Goal: Task Accomplishment & Management: Use online tool/utility

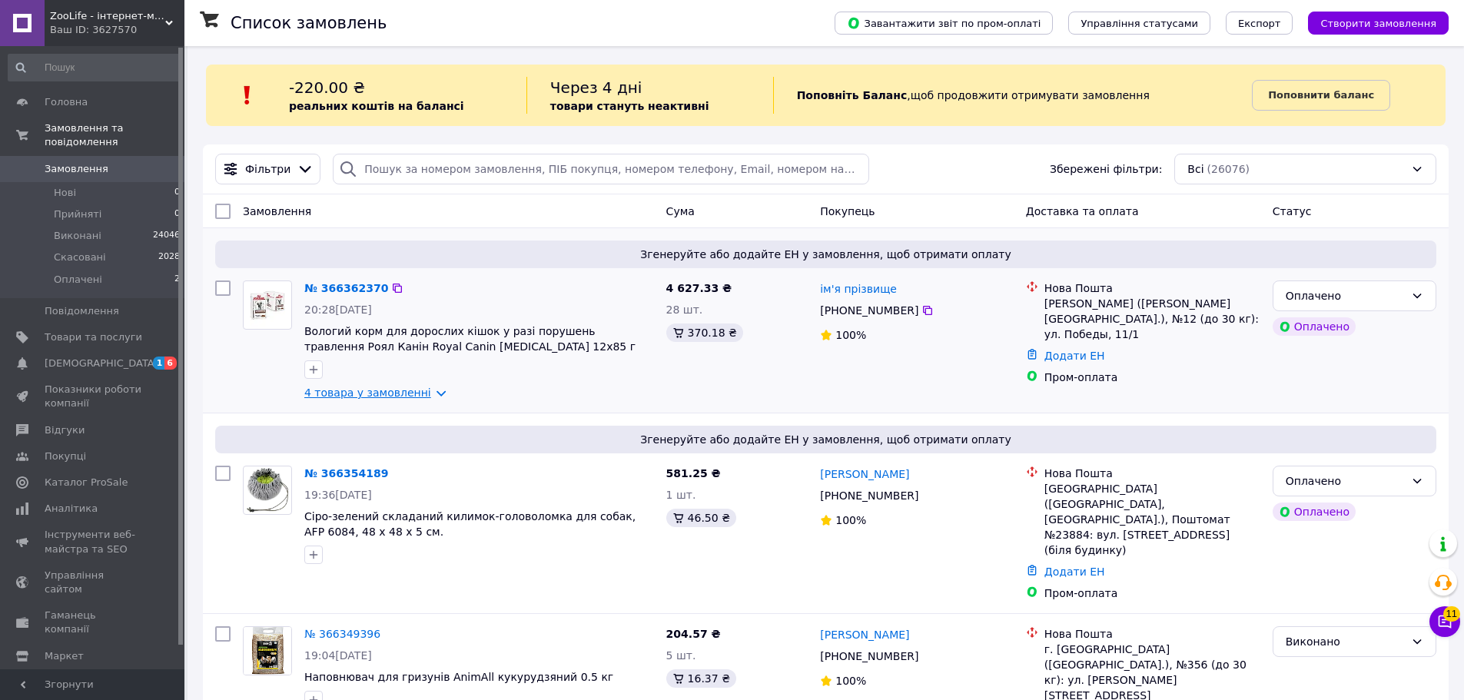
click at [411, 394] on link "4 товара у замовленні" at bounding box center [367, 392] width 127 height 12
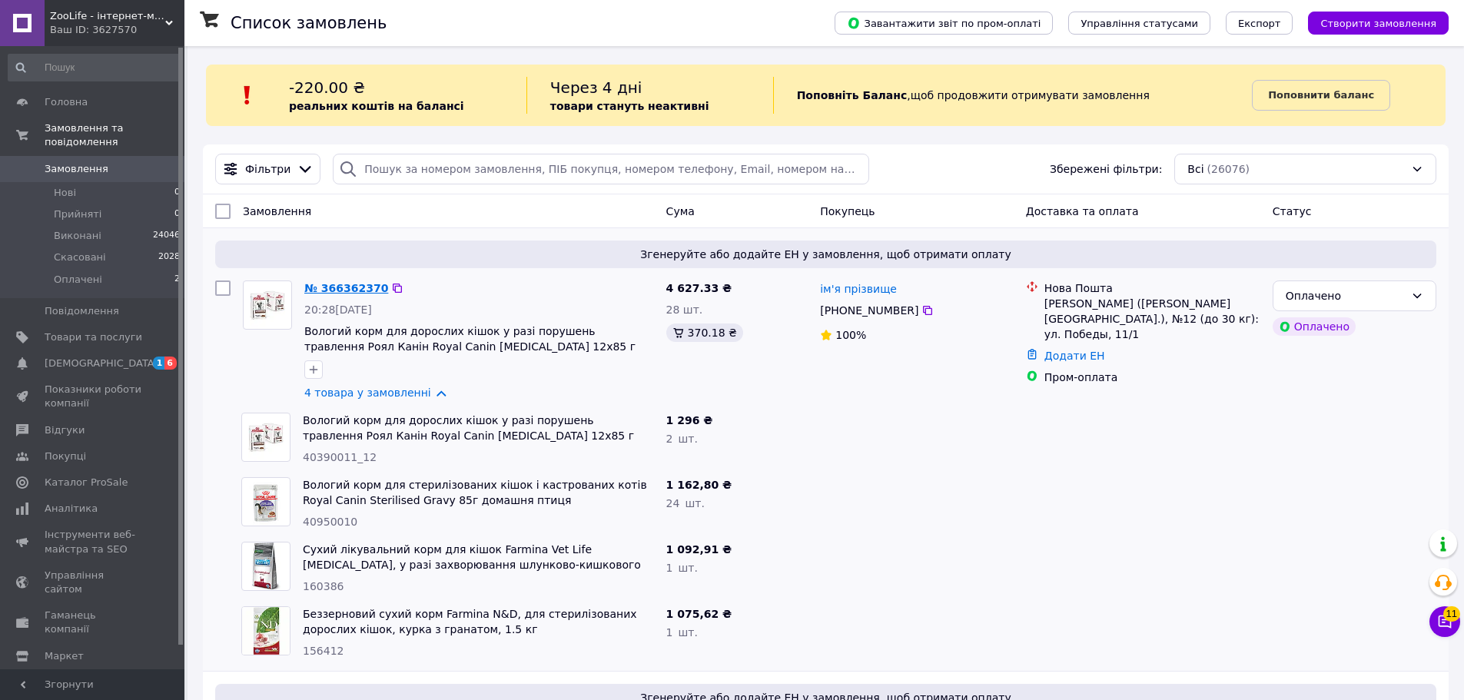
click at [333, 291] on link "№ 366362370" at bounding box center [346, 288] width 84 height 12
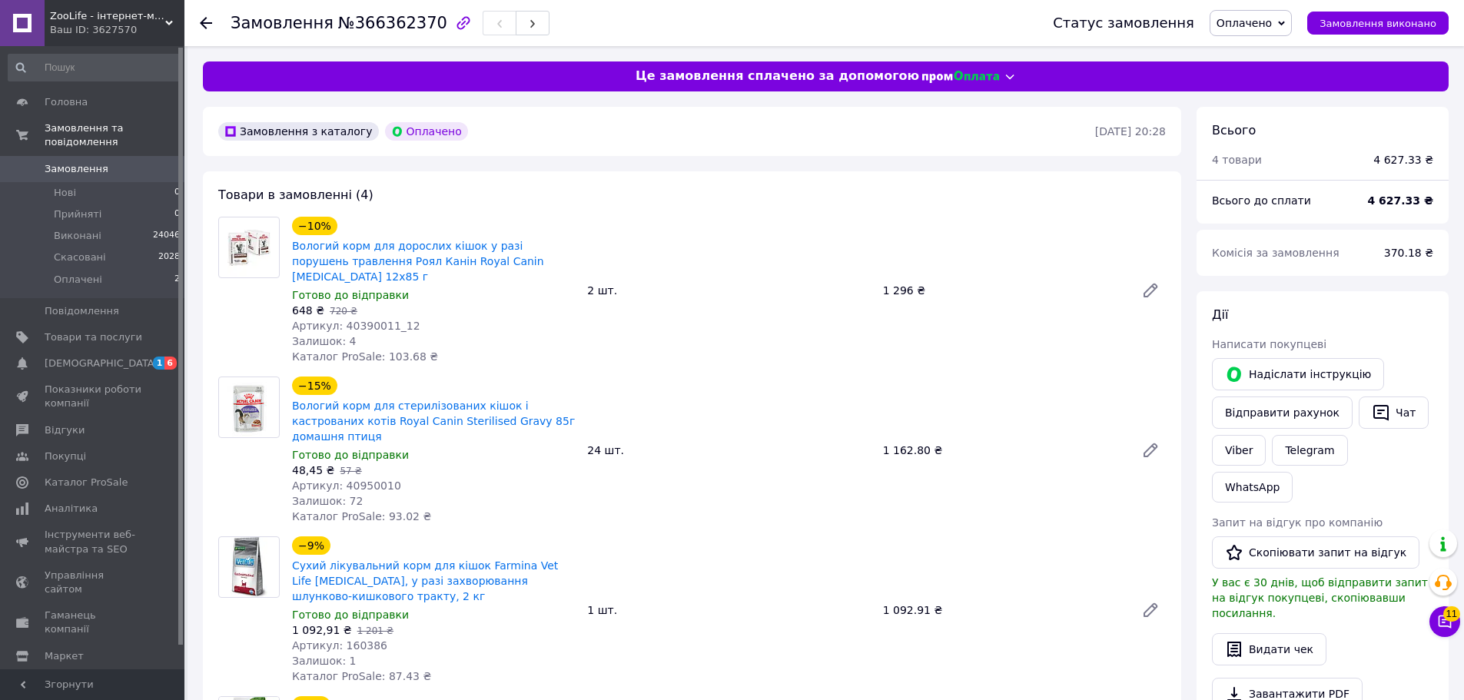
click at [210, 35] on div at bounding box center [215, 23] width 31 height 46
click at [204, 26] on use at bounding box center [206, 23] width 12 height 12
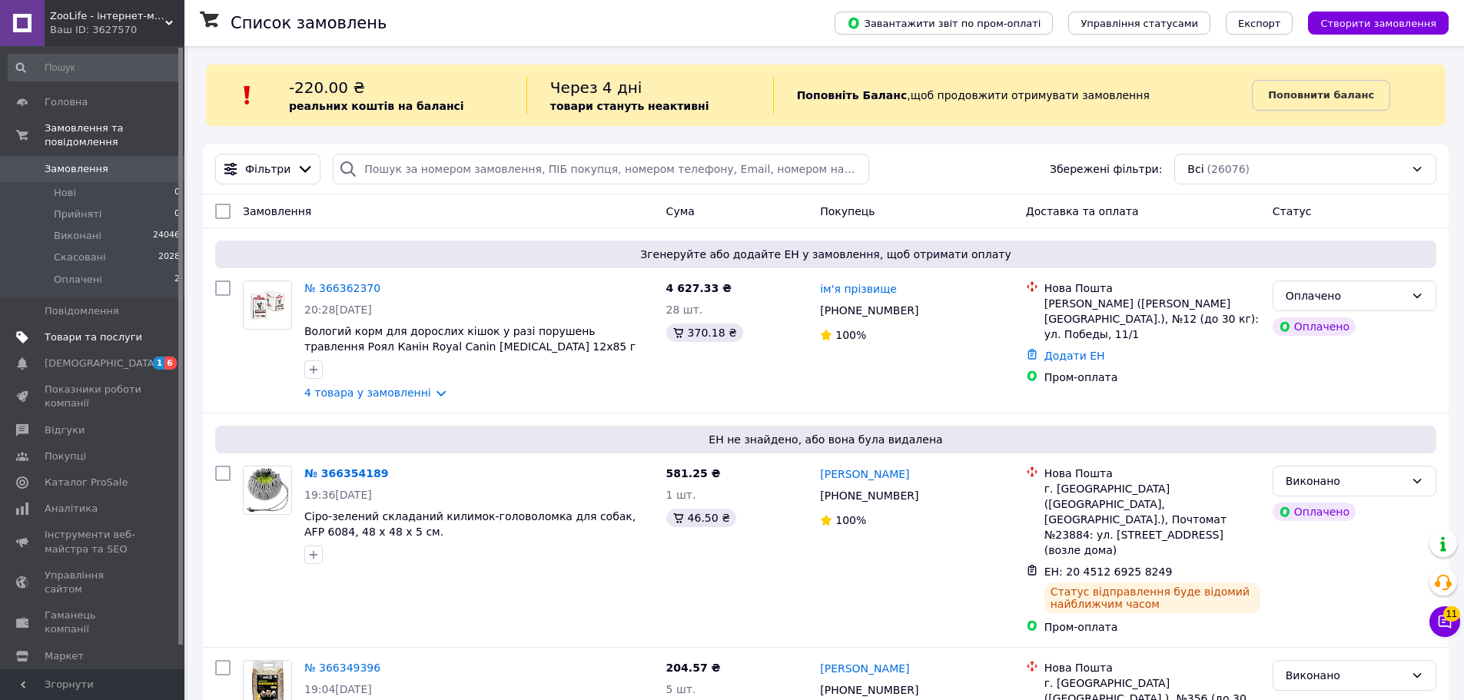
drag, startPoint x: 345, startPoint y: 392, endPoint x: 28, endPoint y: 314, distance: 325.9
click at [345, 392] on link "4 товара у замовленні" at bounding box center [367, 392] width 127 height 12
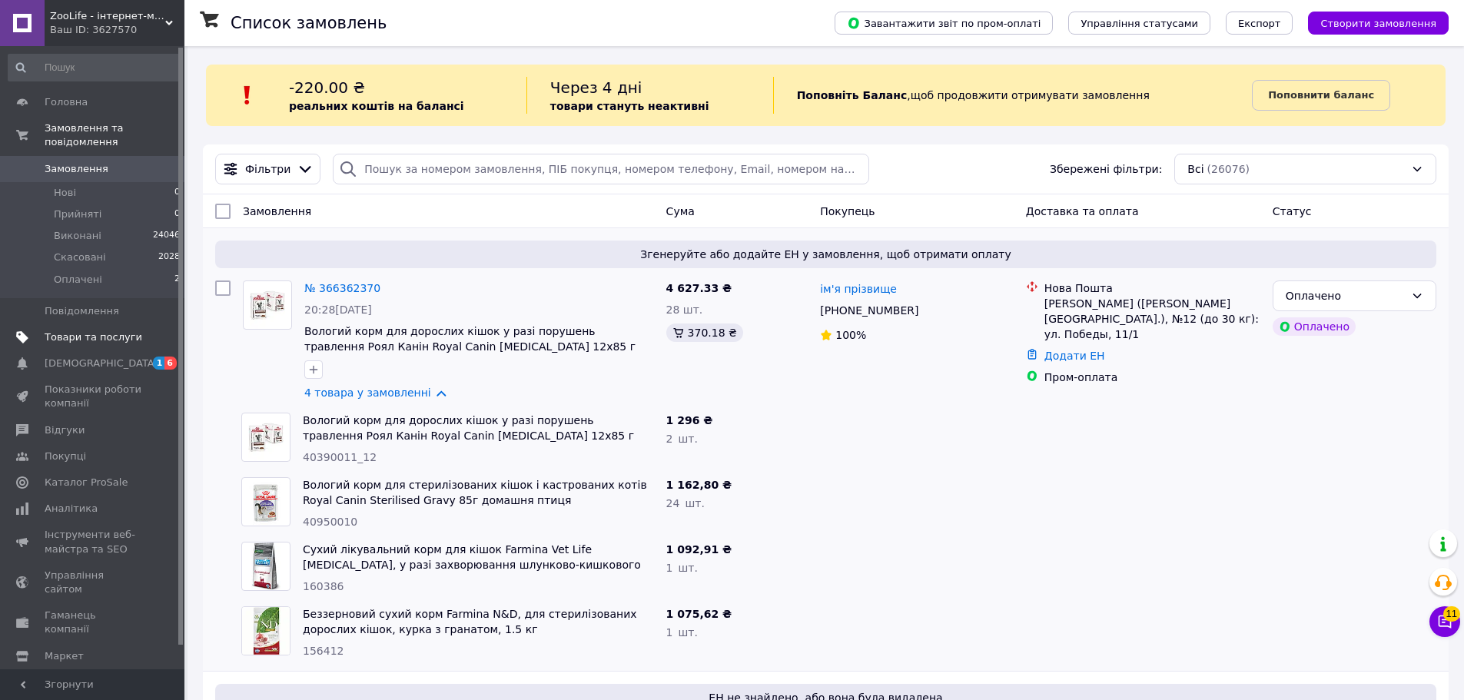
click at [90, 330] on span "Товари та послуги" at bounding box center [94, 337] width 98 height 14
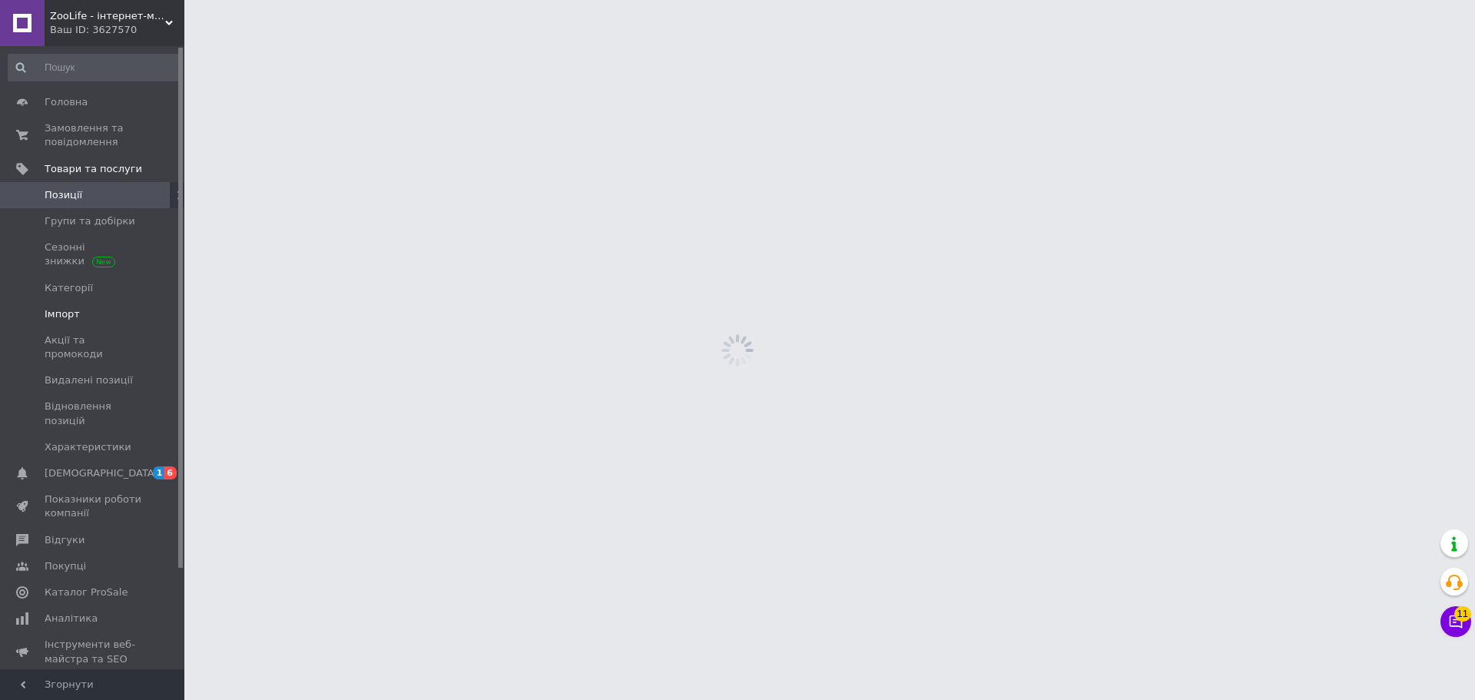
click at [84, 303] on link "Імпорт" at bounding box center [94, 314] width 189 height 26
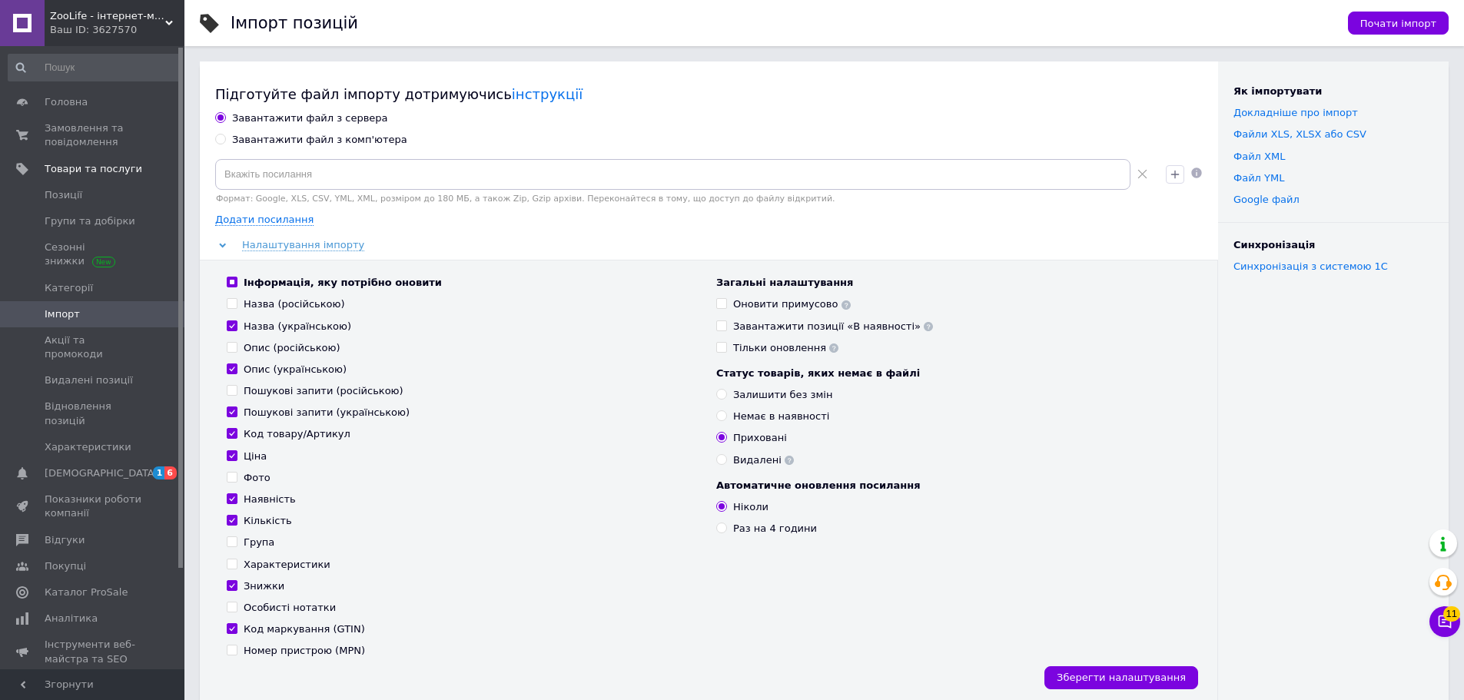
click at [328, 140] on div "Завантажити файл з комп'ютера" at bounding box center [319, 140] width 175 height 14
click at [225, 140] on input "Завантажити файл з комп'ютера" at bounding box center [220, 139] width 10 height 10
radio input "true"
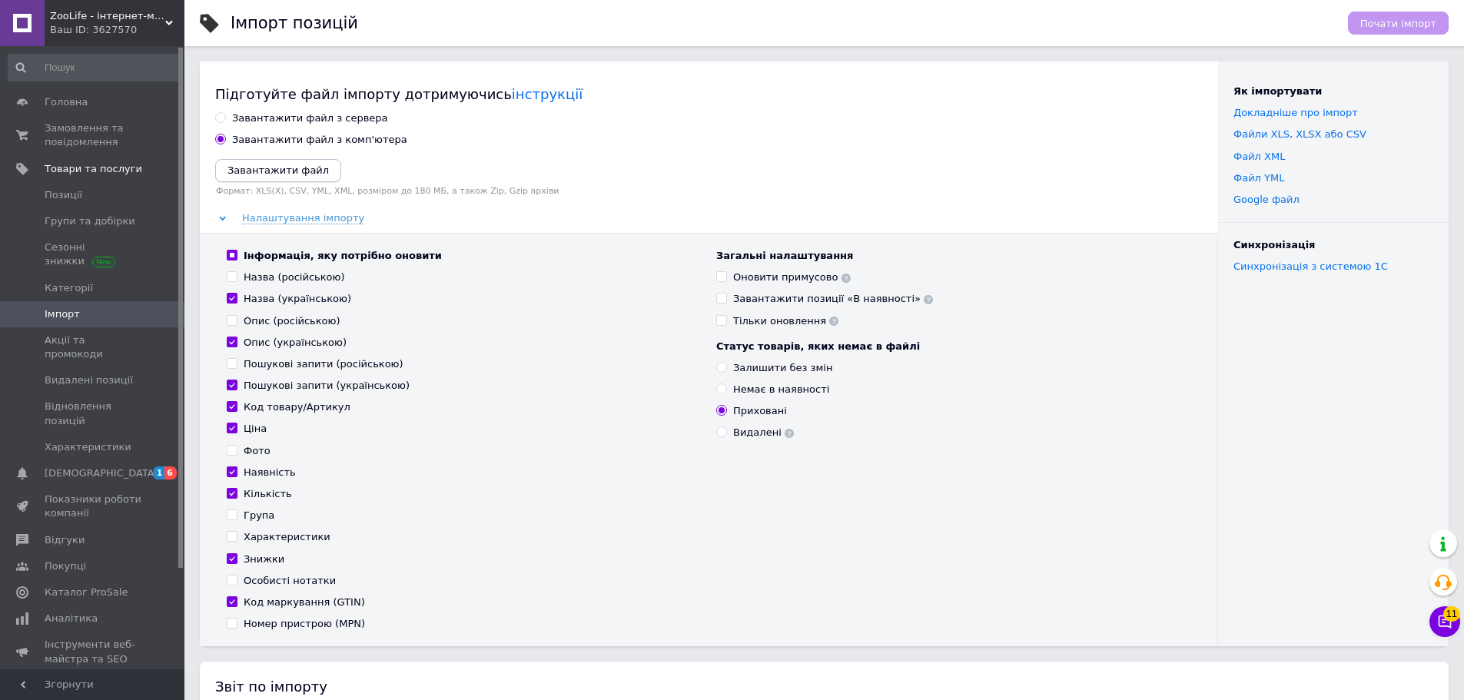
click at [285, 179] on button "Завантажити файл" at bounding box center [278, 170] width 126 height 23
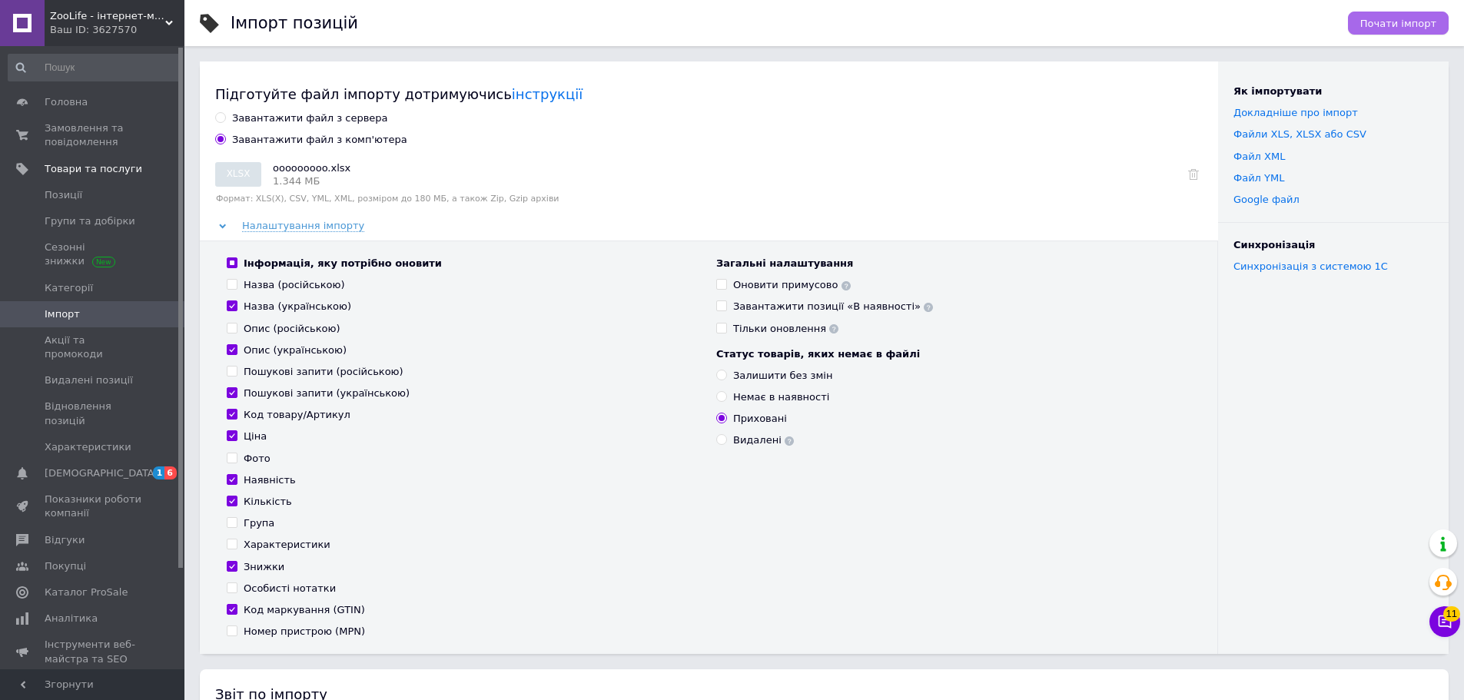
click at [1423, 25] on span "Почати імпорт" at bounding box center [1398, 24] width 76 height 12
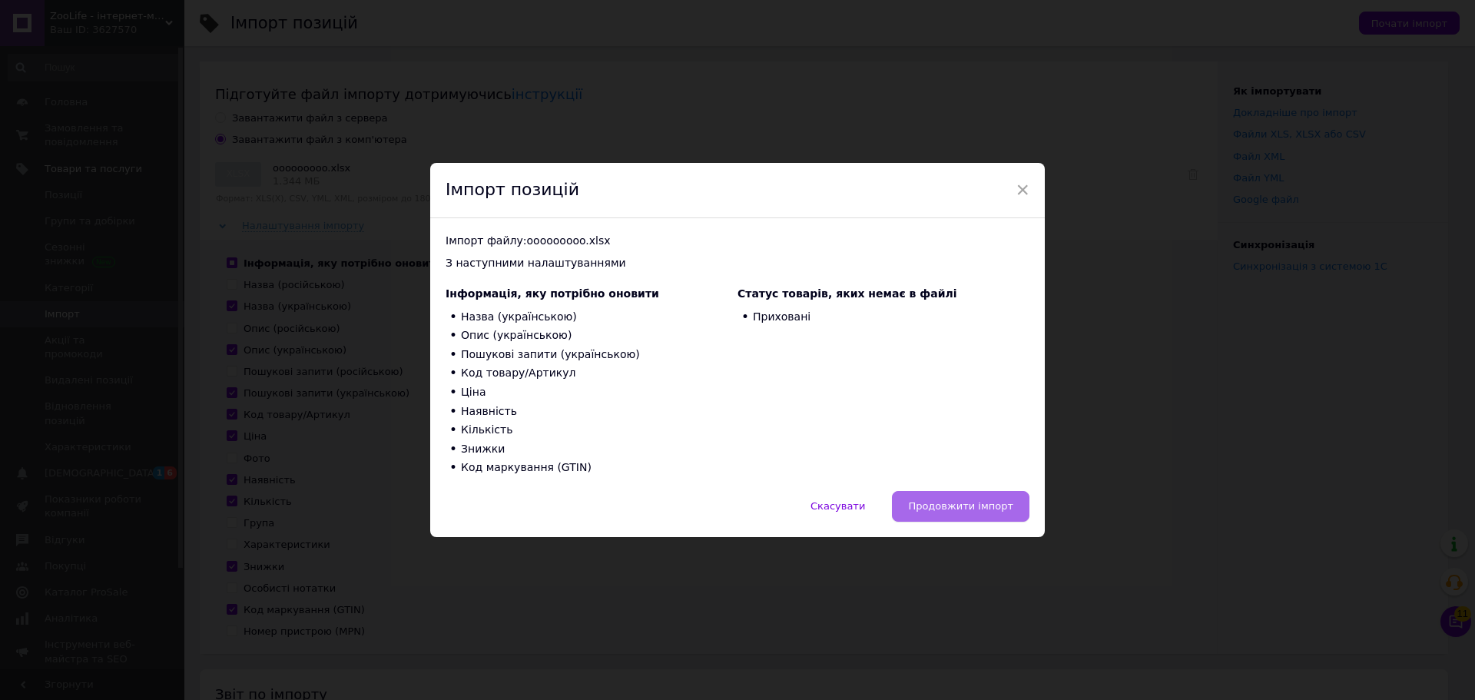
click at [946, 498] on button "Продовжити імпорт" at bounding box center [961, 506] width 138 height 31
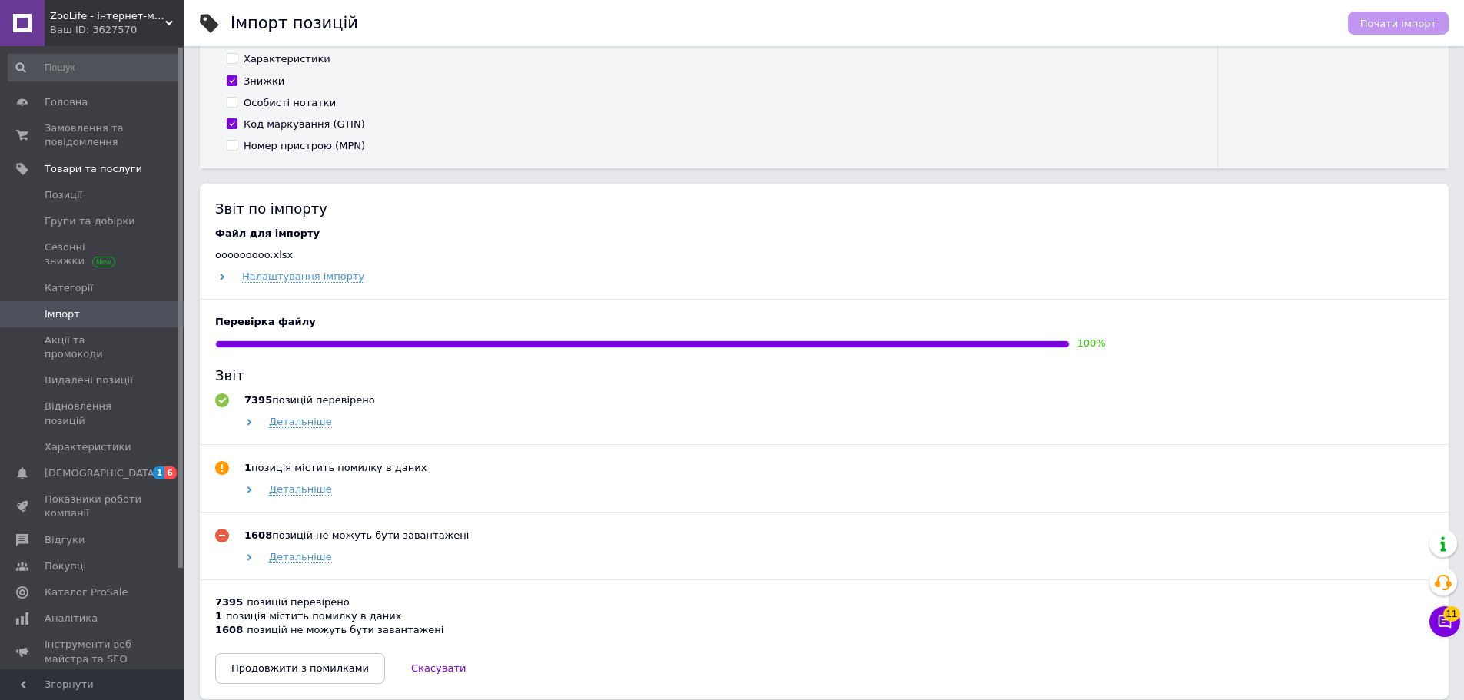
scroll to position [692, 0]
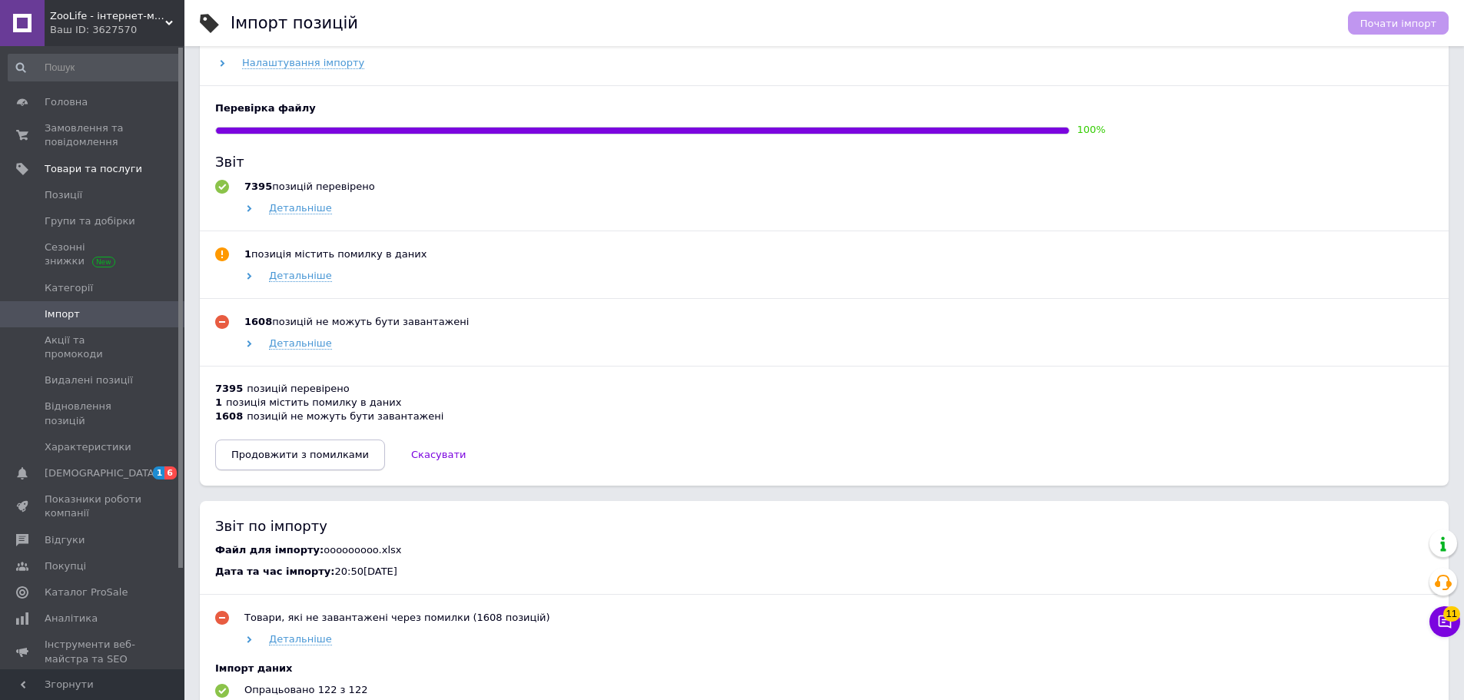
click at [273, 460] on span "Продовжити з помилками" at bounding box center [300, 455] width 138 height 12
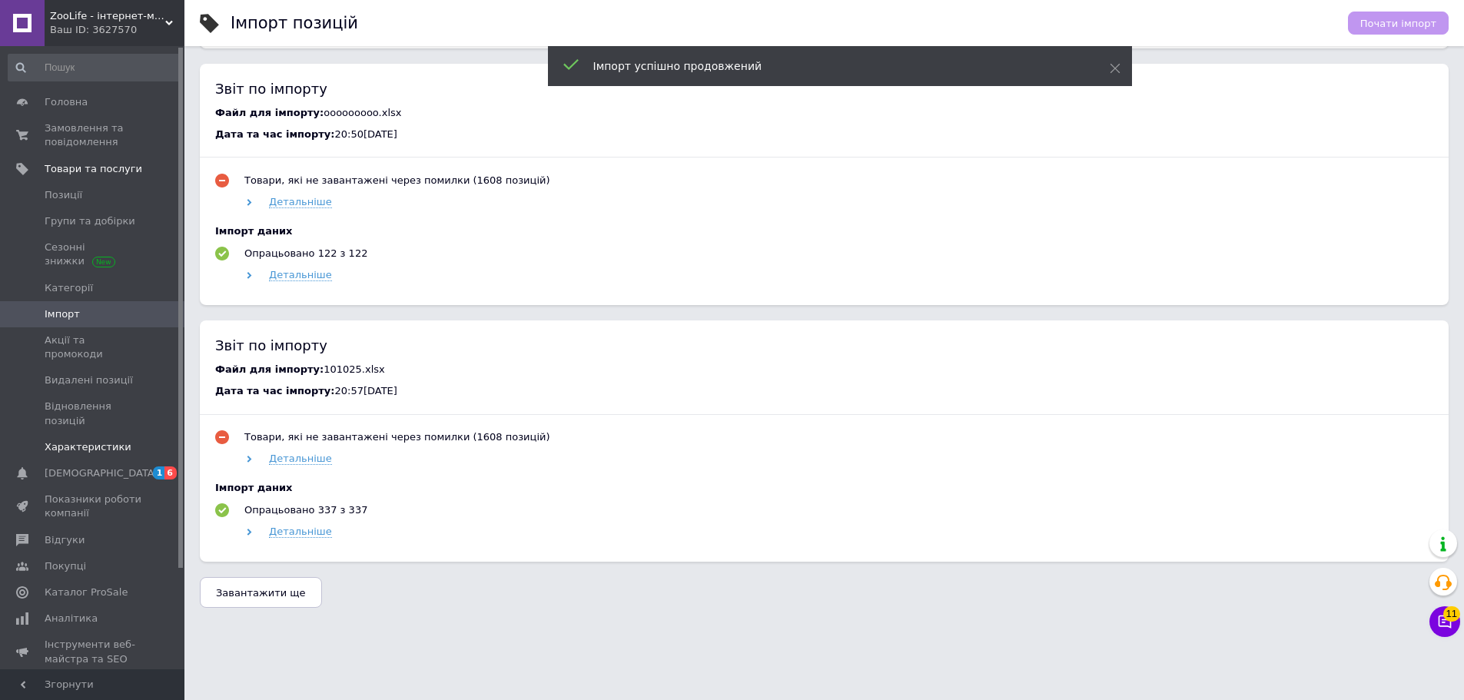
scroll to position [320, 0]
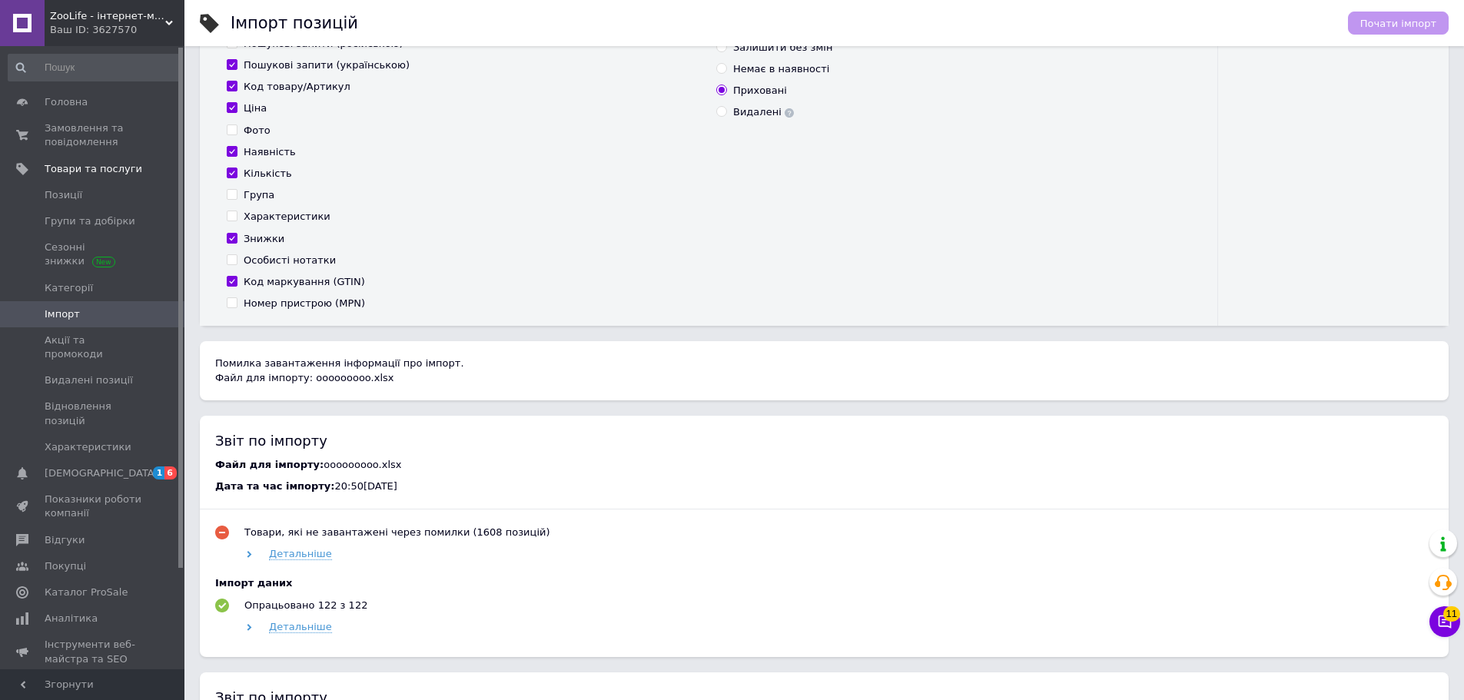
drag, startPoint x: 619, startPoint y: 595, endPoint x: 624, endPoint y: 576, distance: 19.2
click at [619, 595] on div "Імпорт даних Опрацьовано 122 з 122 Детальніше" at bounding box center [824, 605] width 1218 height 58
